Goal: Task Accomplishment & Management: Use online tool/utility

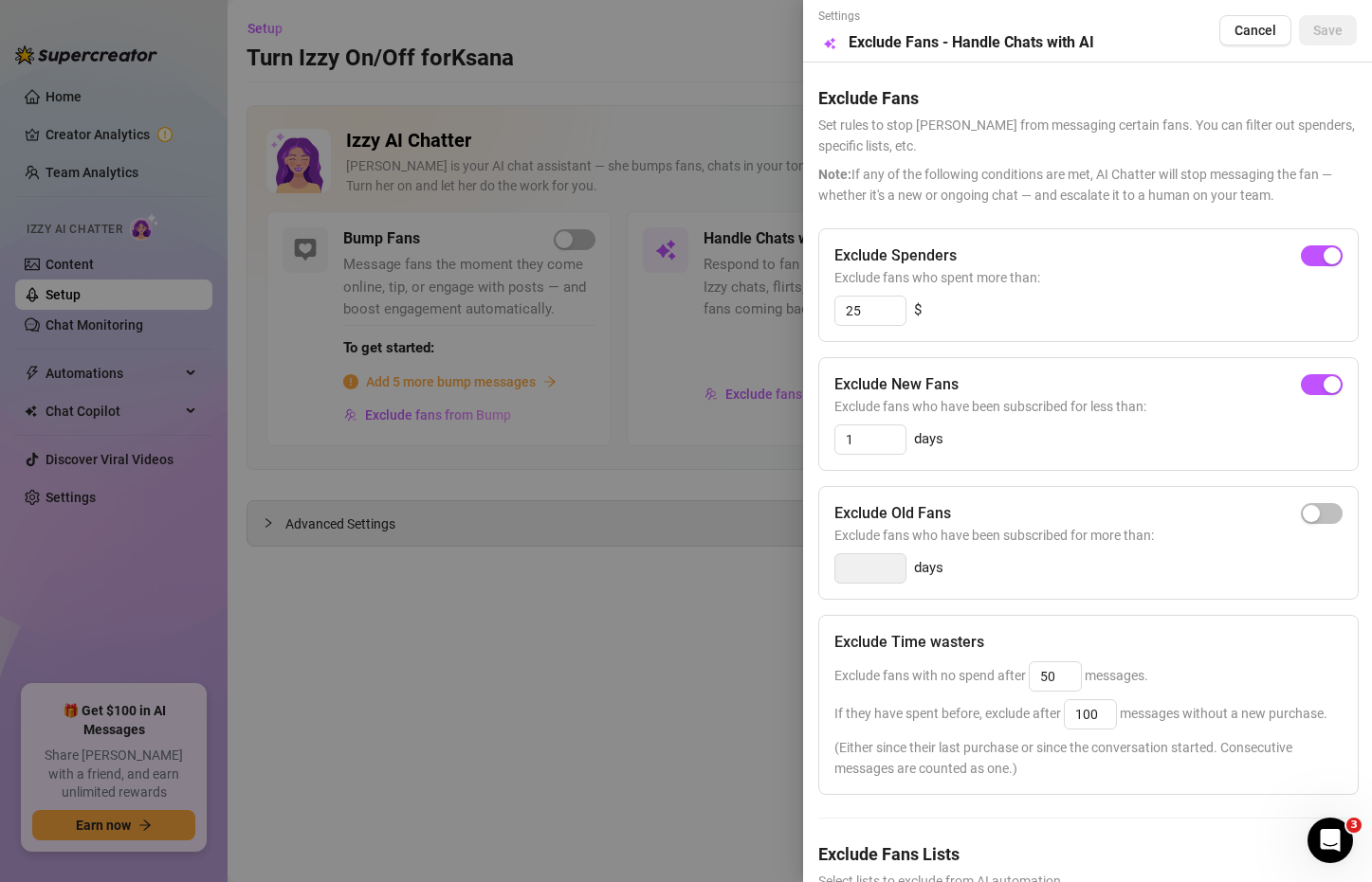
scroll to position [156, 0]
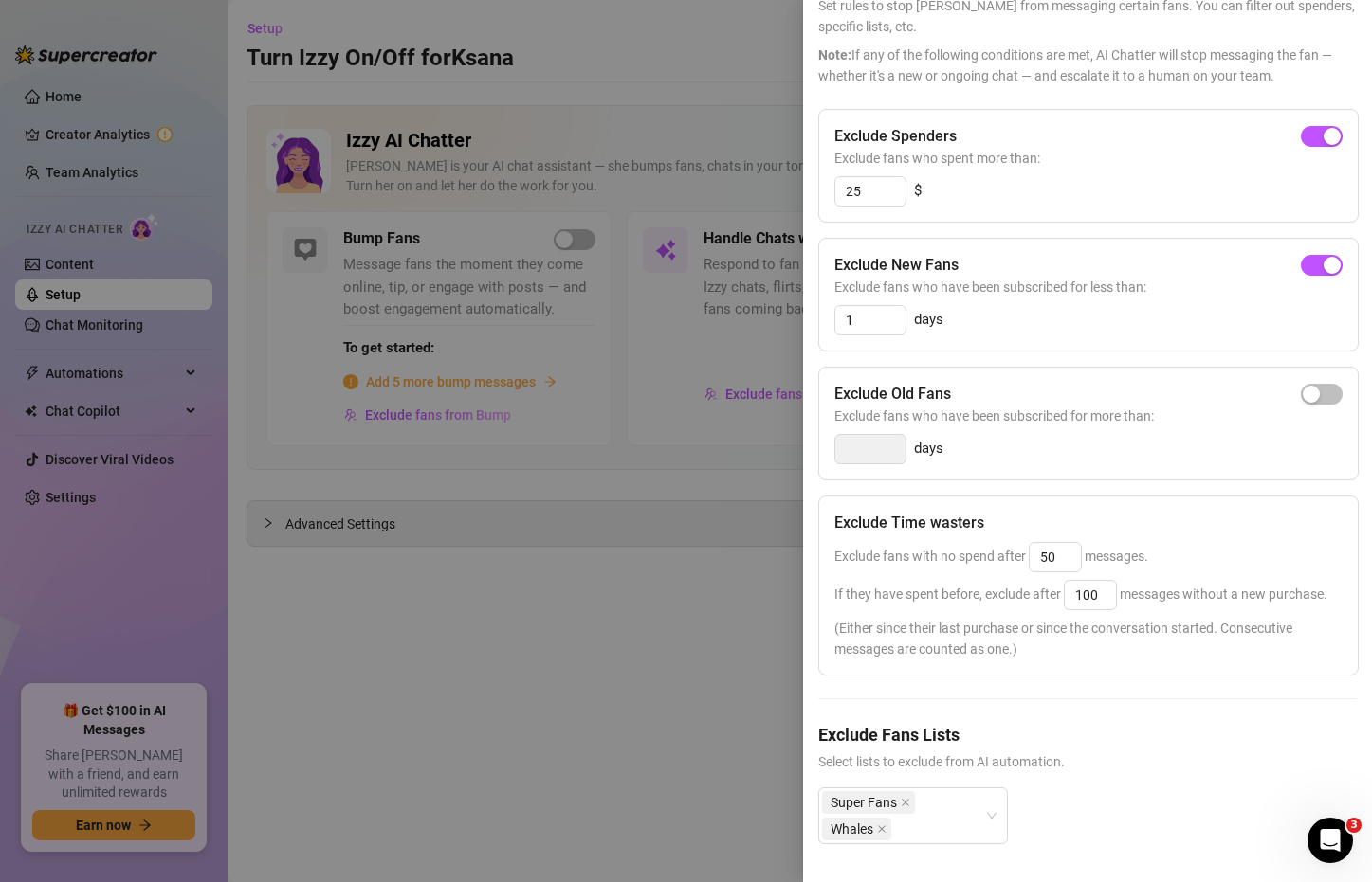
click at [464, 587] on div at bounding box center [686, 441] width 1372 height 882
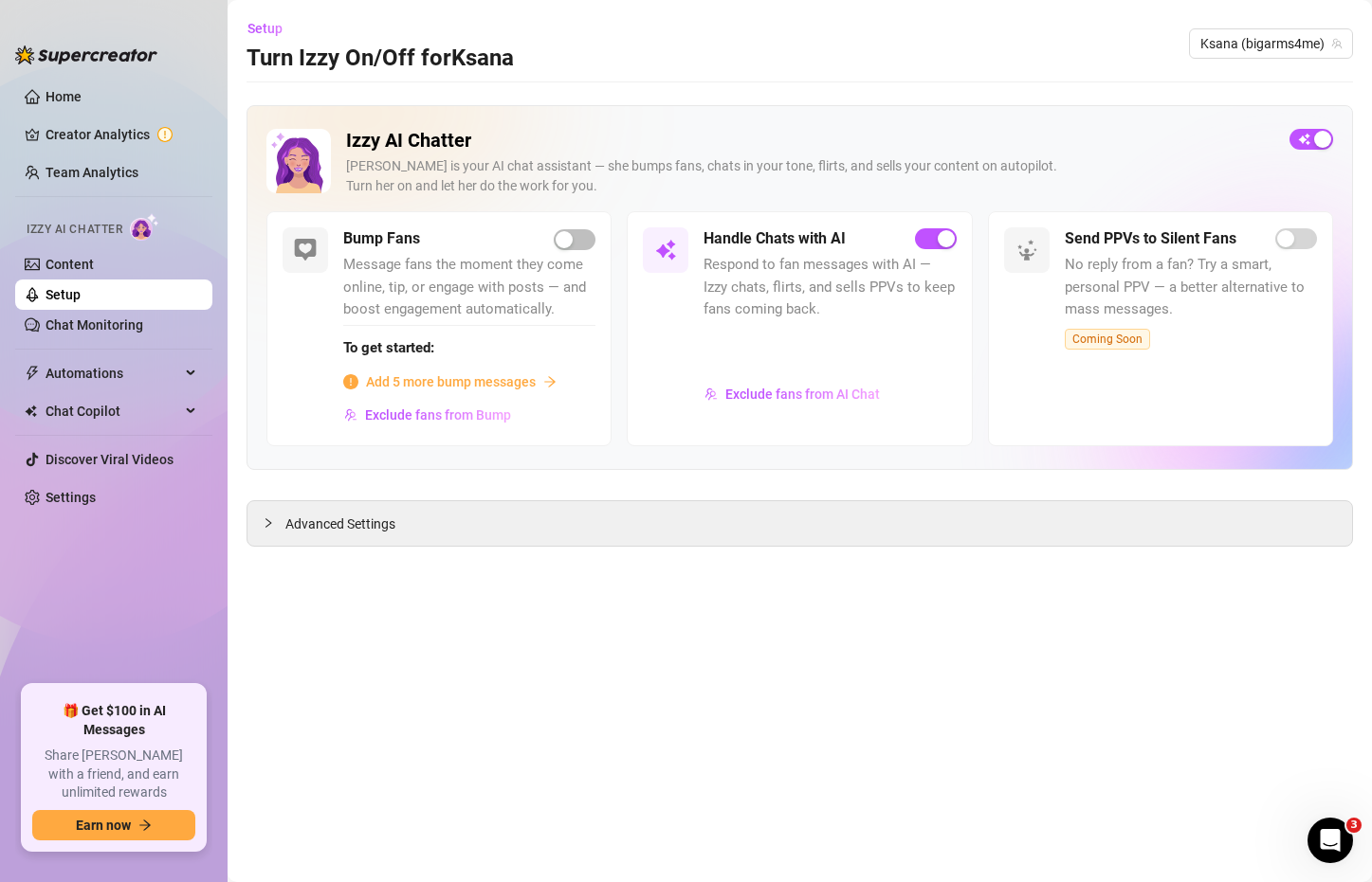
click at [515, 381] on span "Add 5 more bump messages" at bounding box center [451, 381] width 170 height 20
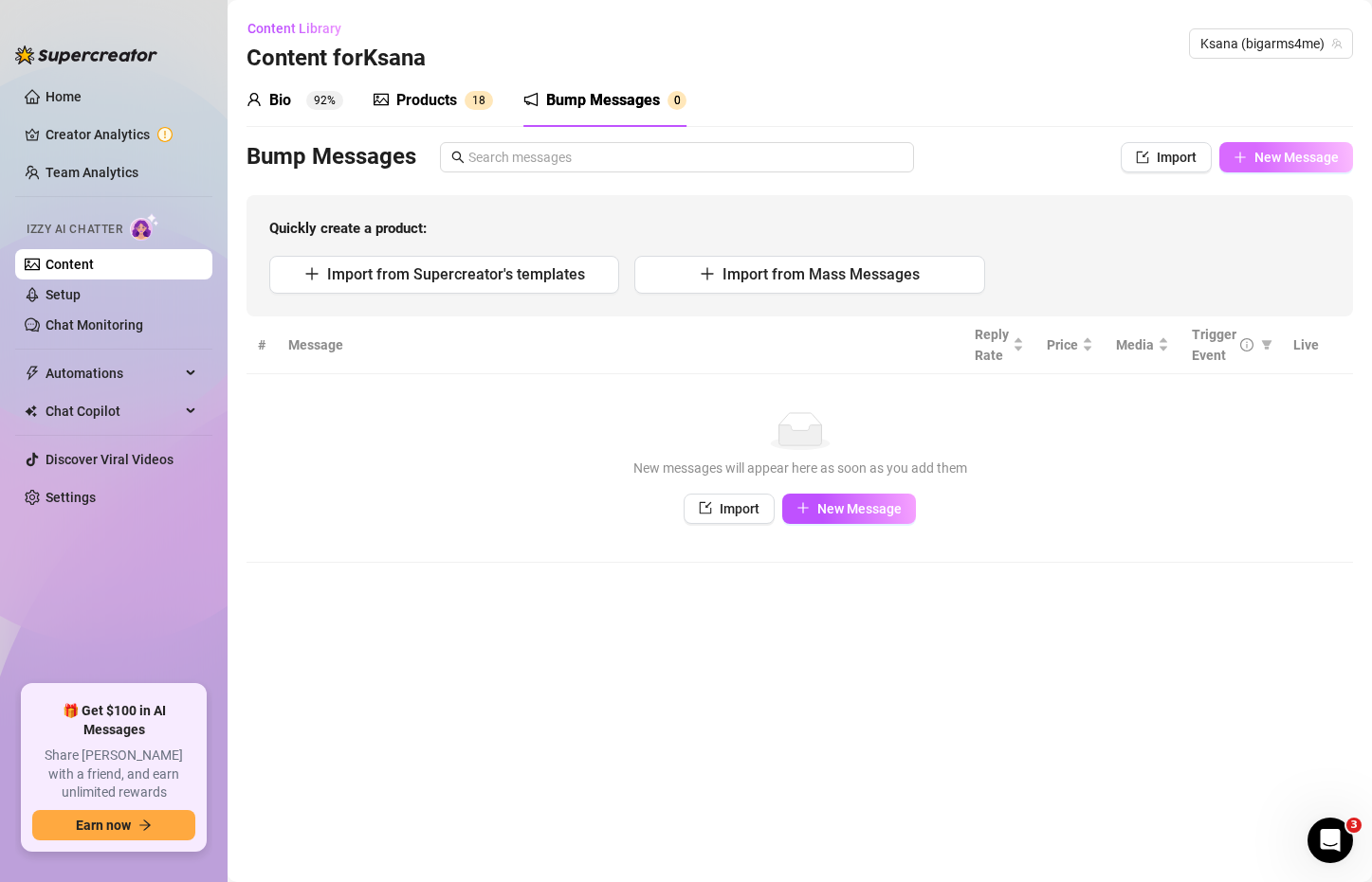
click at [1274, 155] on span "New Message" at bounding box center [1296, 158] width 85 height 16
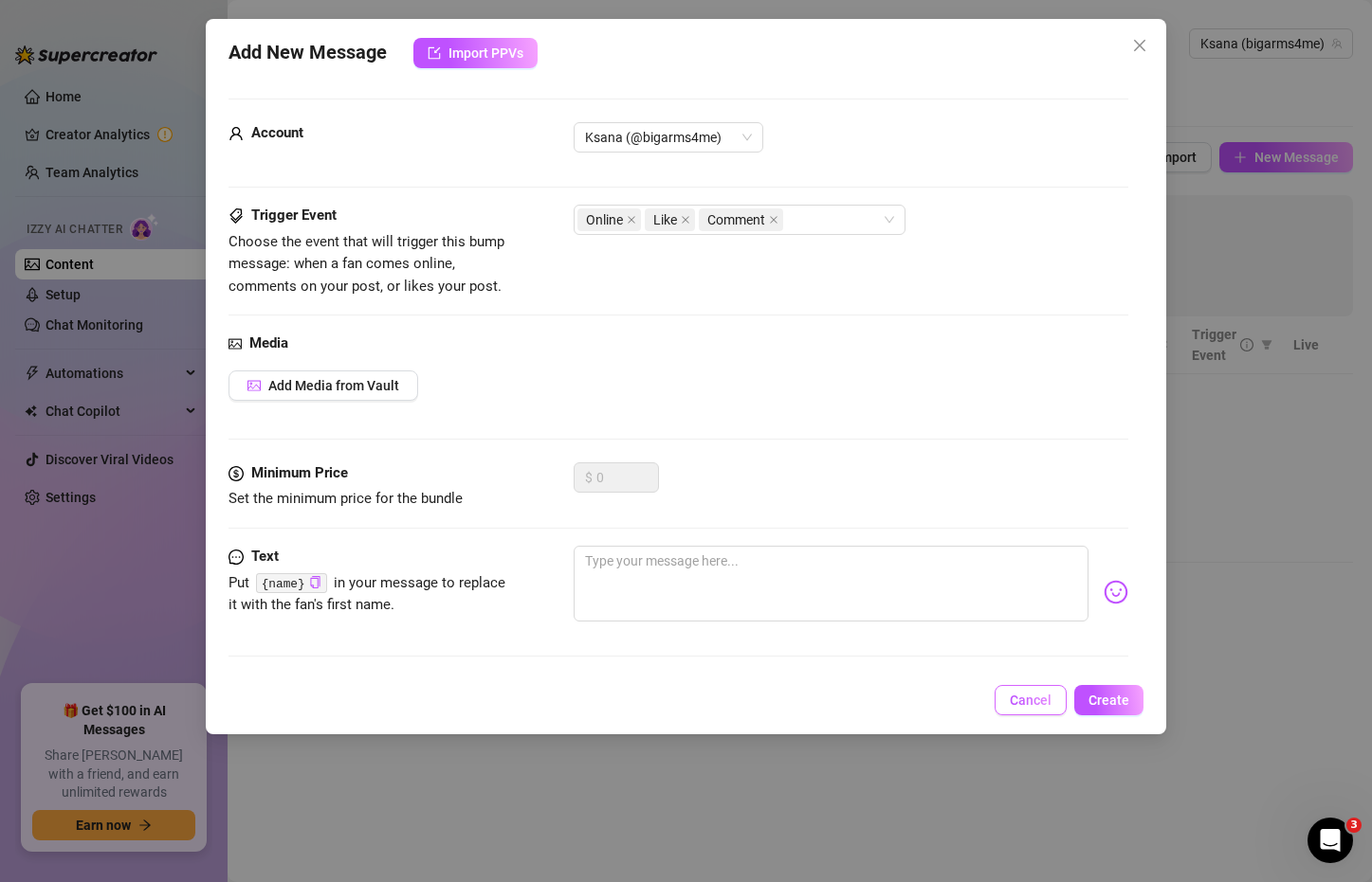
click at [1026, 704] on span "Cancel" at bounding box center [1031, 701] width 42 height 16
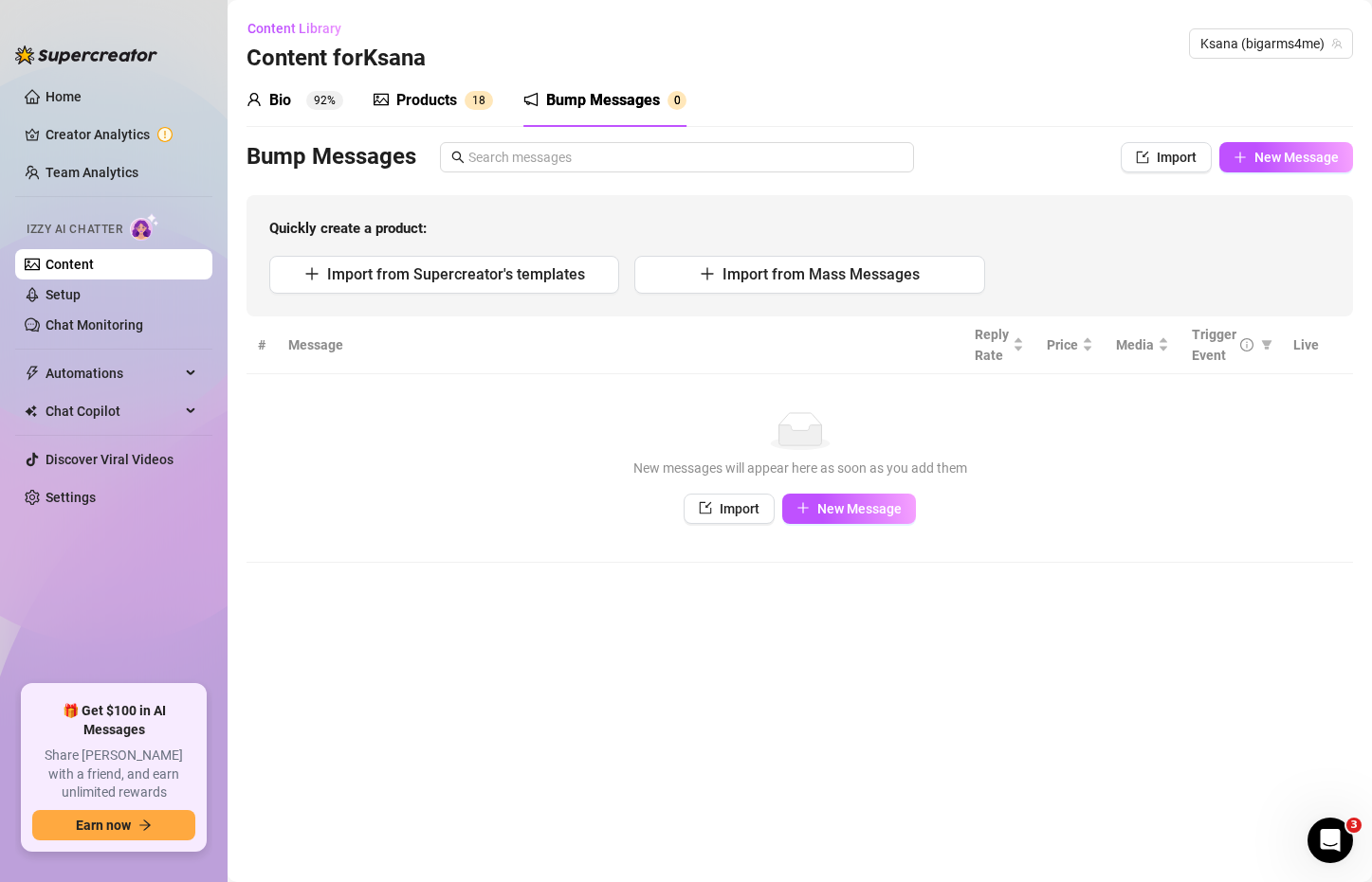
click at [94, 262] on link "Content" at bounding box center [70, 264] width 49 height 16
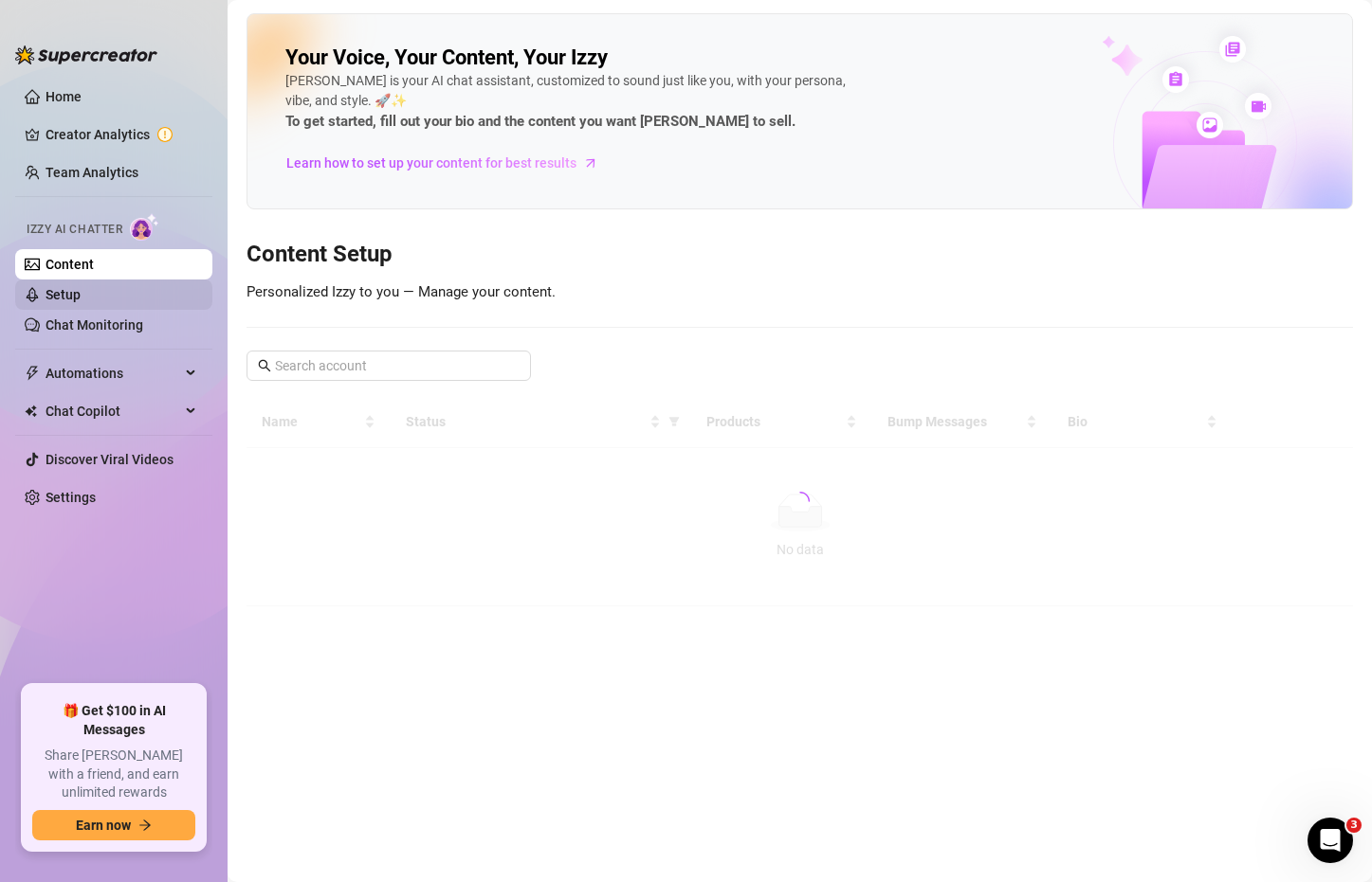
click at [81, 298] on link "Setup" at bounding box center [63, 295] width 35 height 16
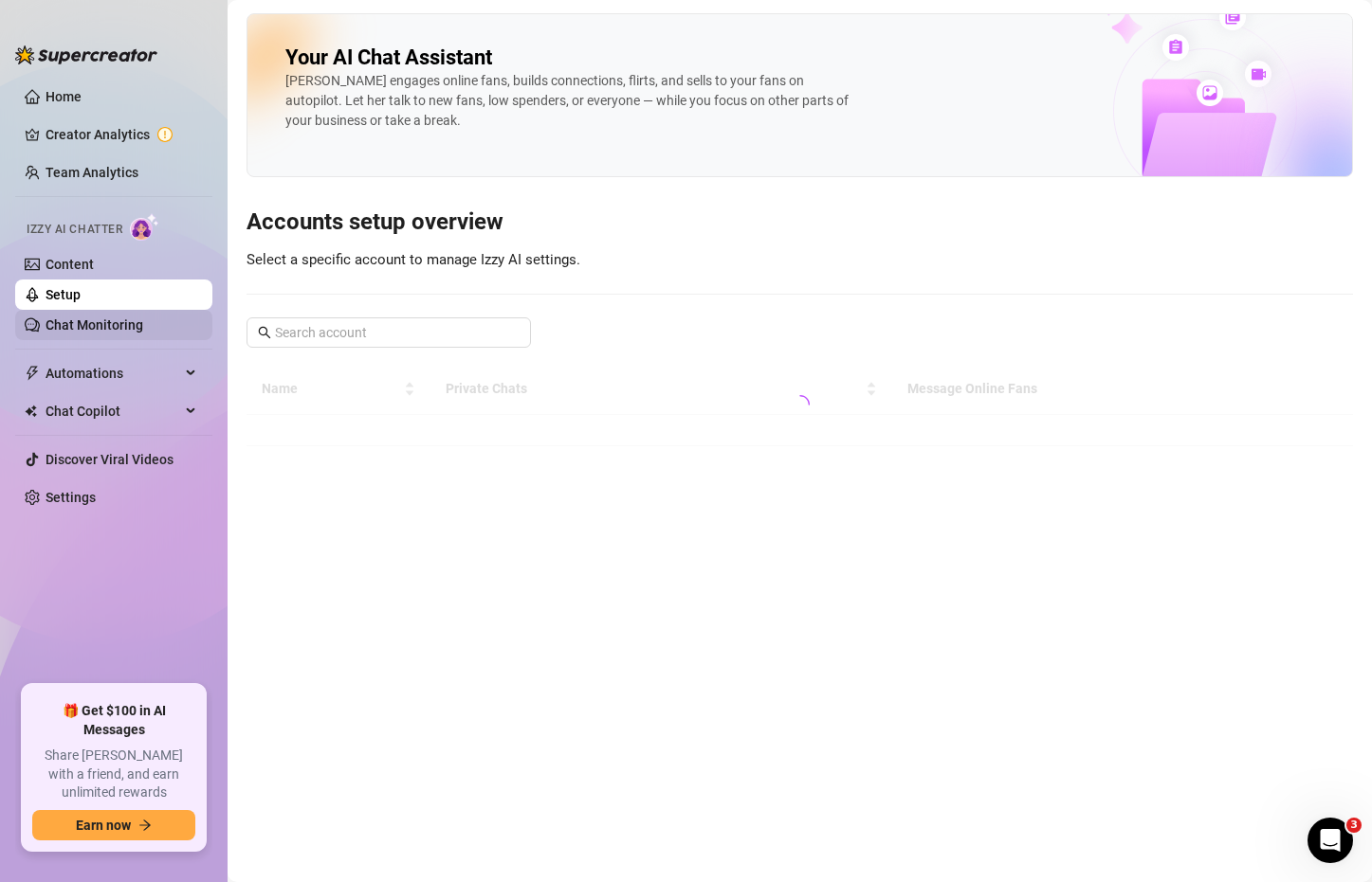
click at [127, 326] on link "Chat Monitoring" at bounding box center [95, 326] width 98 height 16
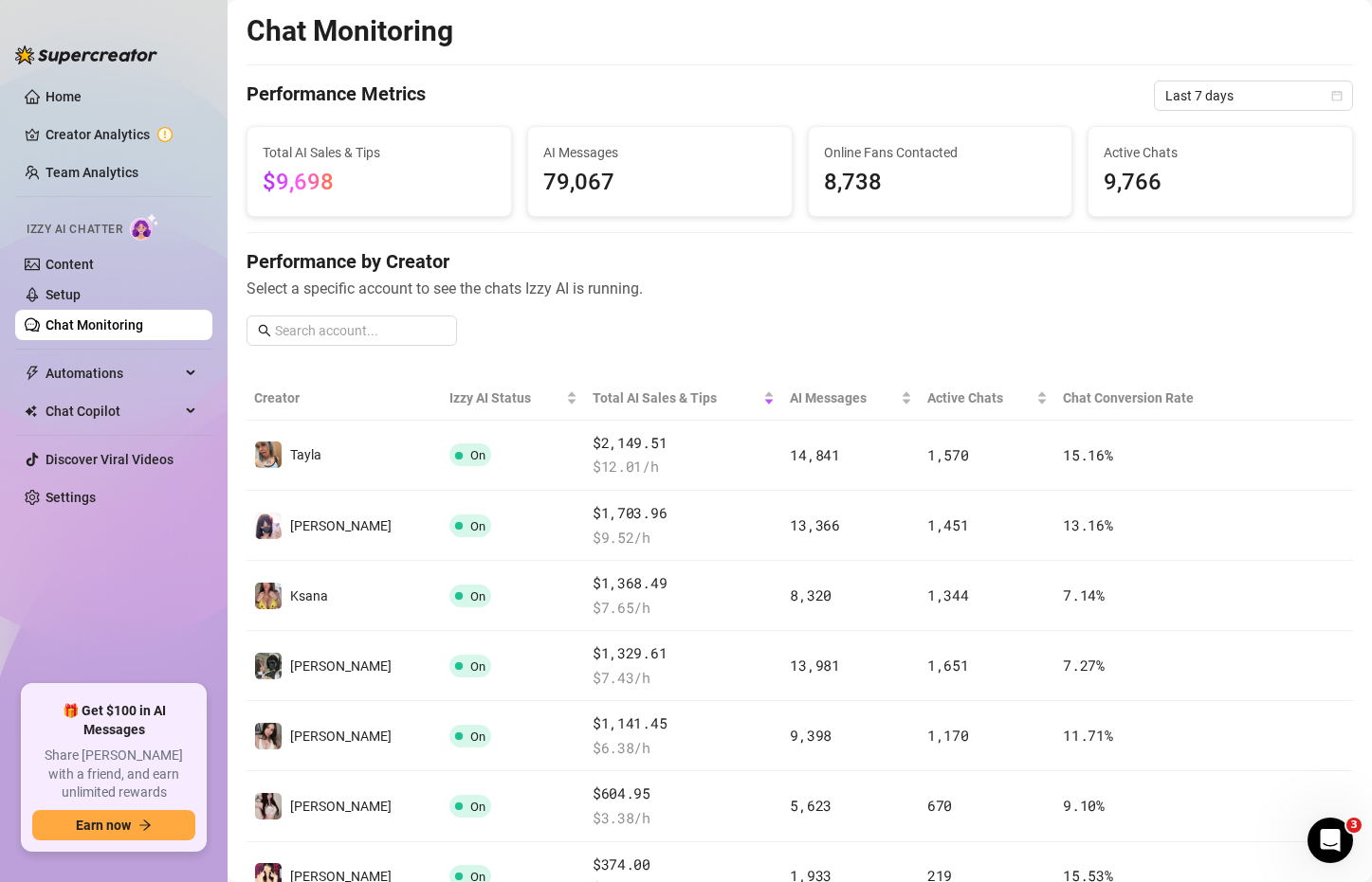
click at [1218, 272] on h4 "Performance by Creator" at bounding box center [800, 261] width 1107 height 26
click at [794, 307] on div "Performance by Creator Select a specific account to see the chats Izzy AI is ru…" at bounding box center [800, 305] width 1107 height 113
